Goal: Transaction & Acquisition: Purchase product/service

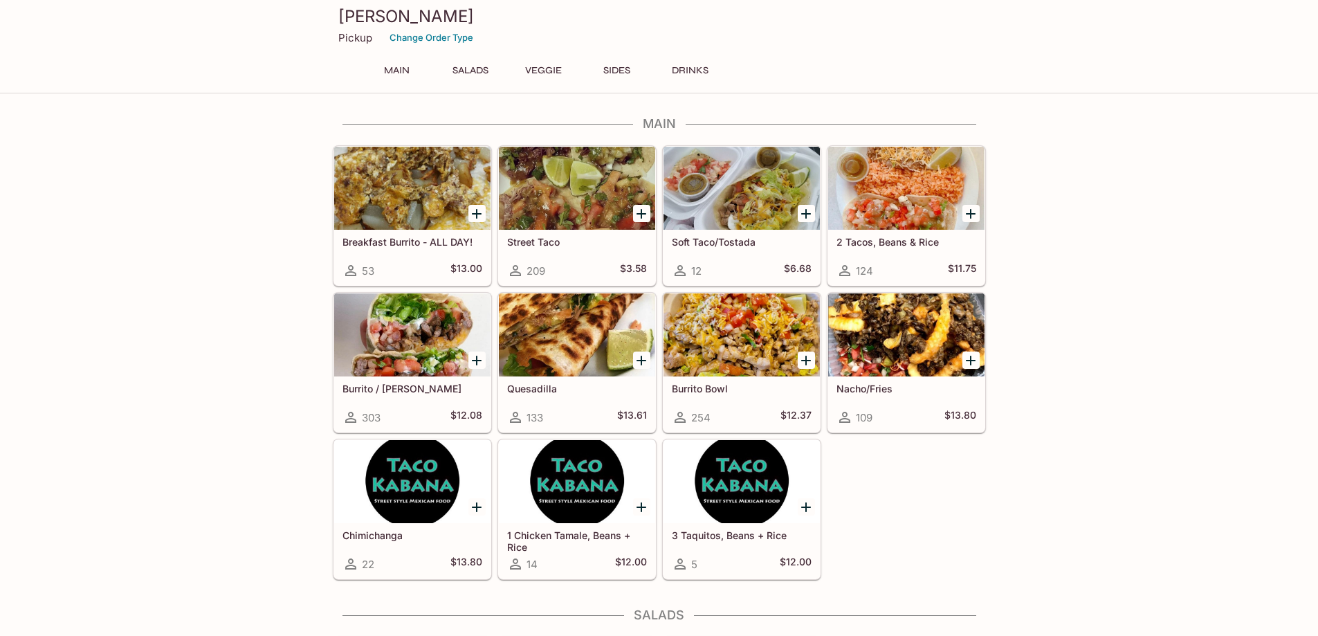
click at [386, 358] on div at bounding box center [412, 334] width 156 height 83
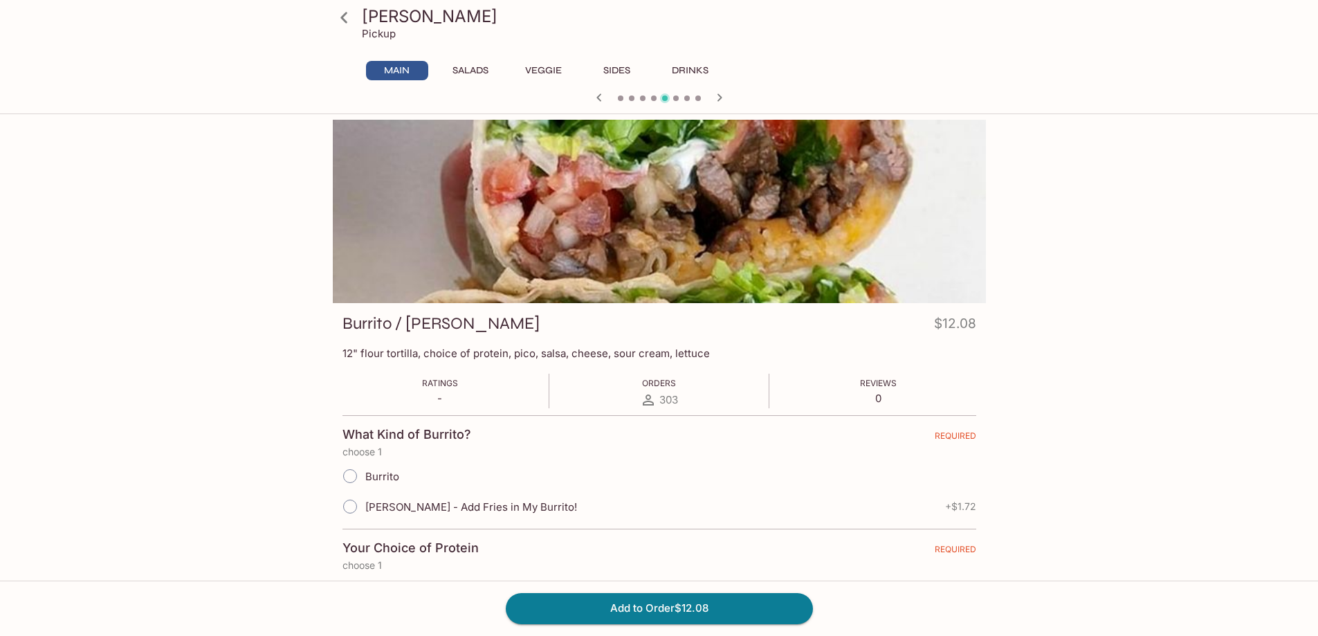
click at [346, 15] on icon at bounding box center [344, 18] width 24 height 24
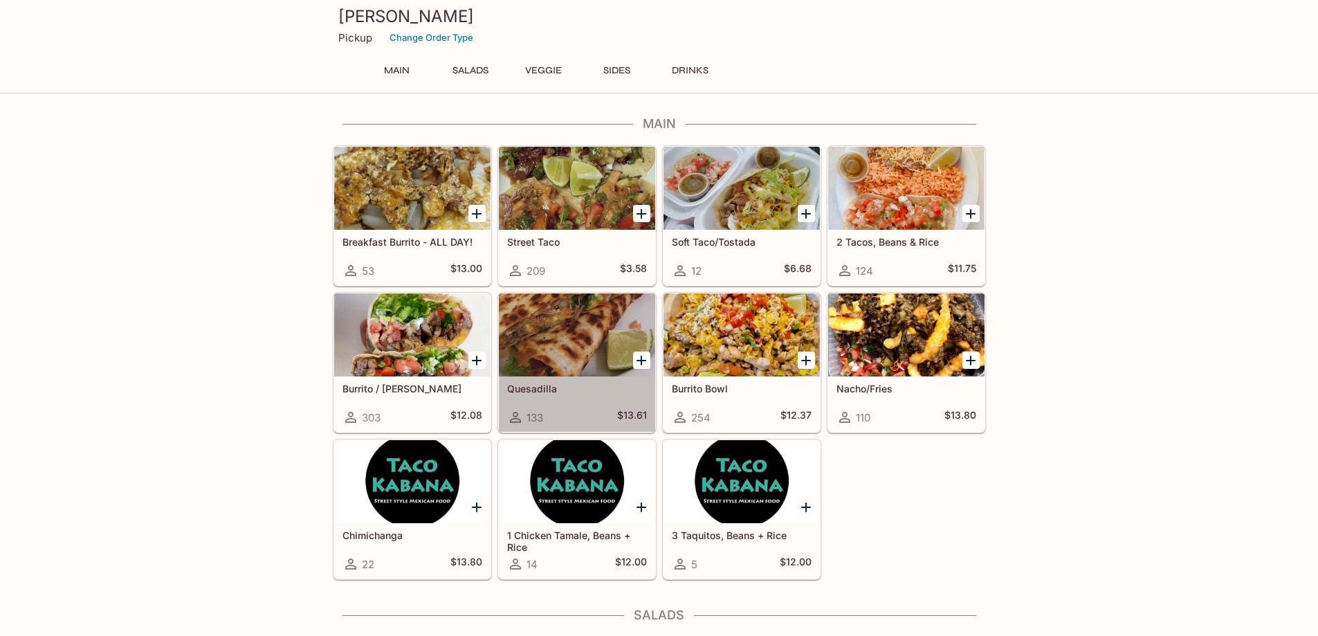
click at [581, 334] on div at bounding box center [577, 334] width 156 height 83
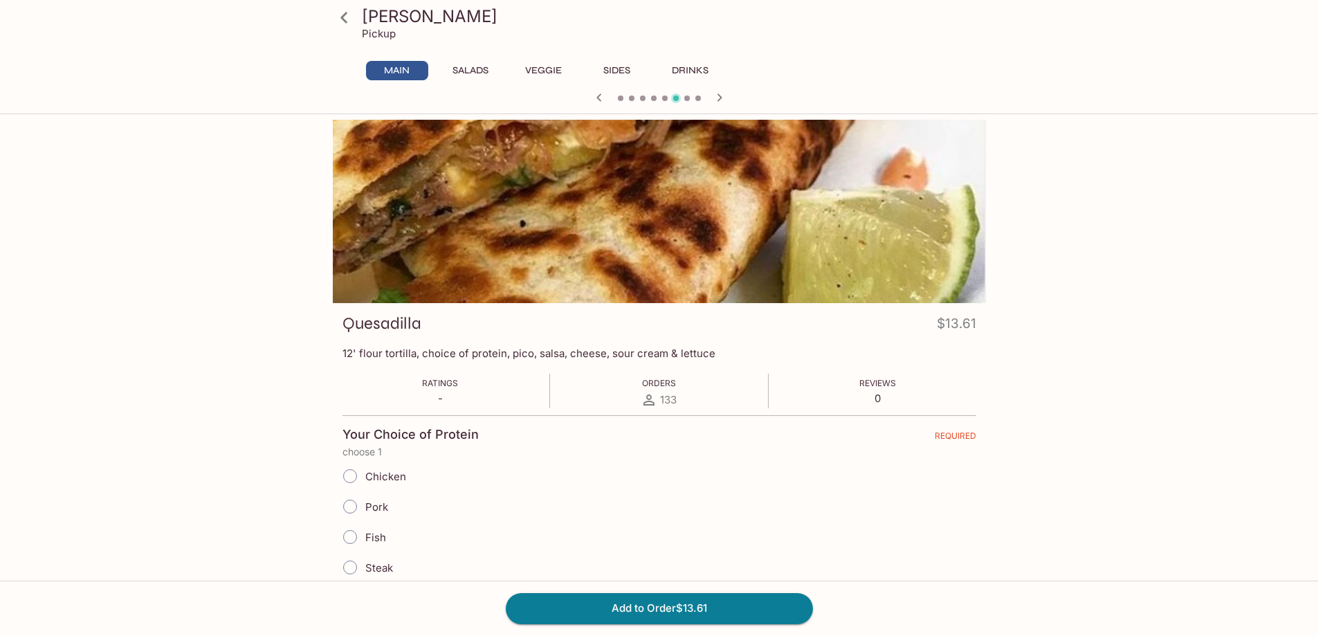
click at [351, 567] on input "Steak" at bounding box center [350, 567] width 29 height 29
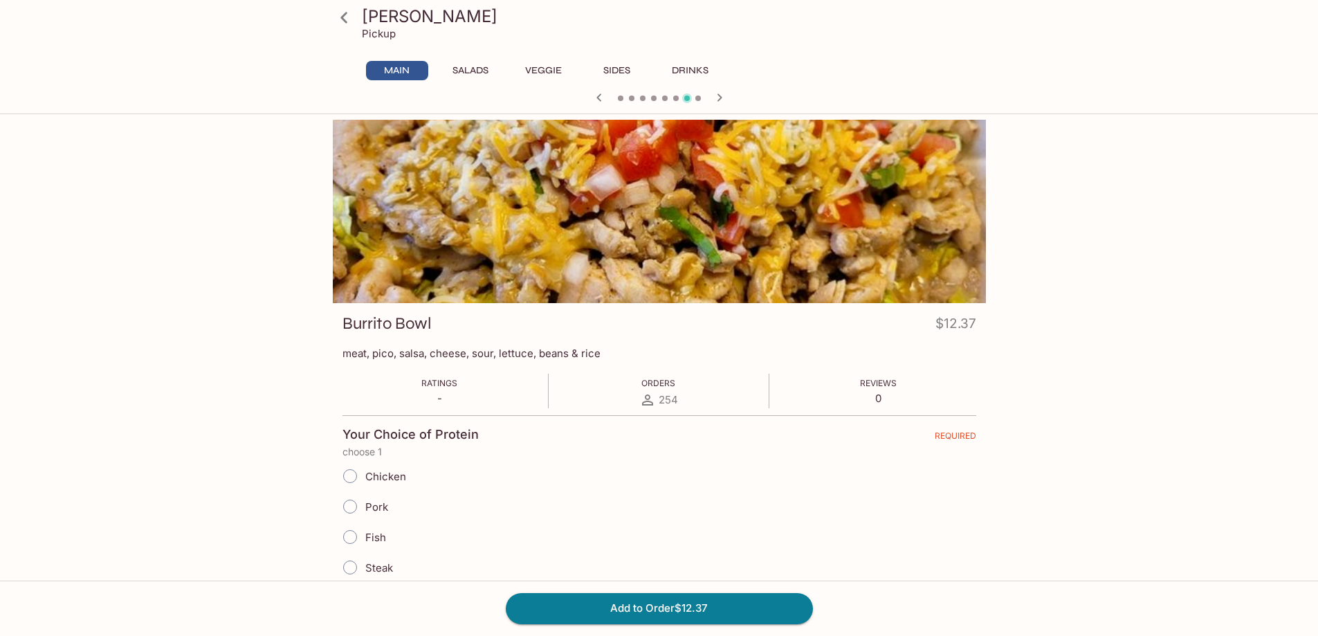
click at [601, 98] on icon "button" at bounding box center [599, 97] width 17 height 17
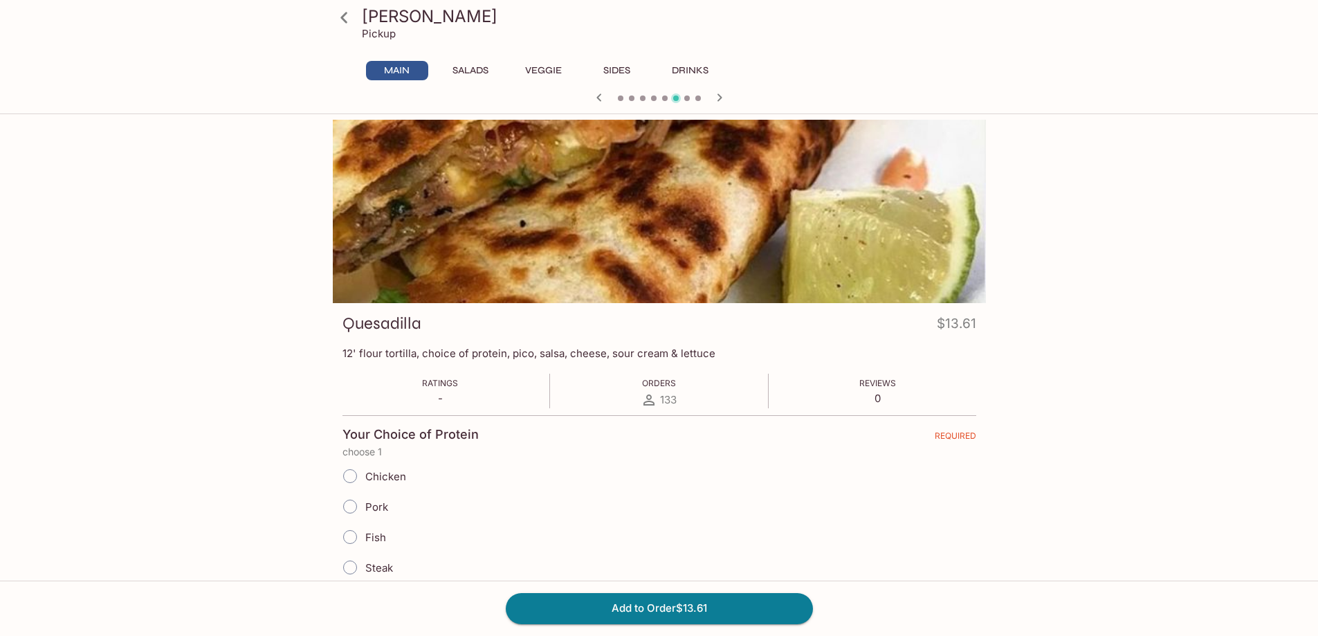
click at [354, 564] on input "Steak" at bounding box center [350, 567] width 29 height 29
radio input "true"
